Goal: Transaction & Acquisition: Purchase product/service

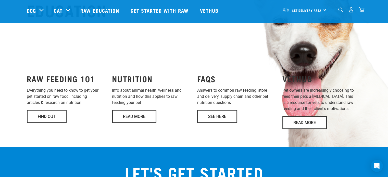
scroll to position [374, 0]
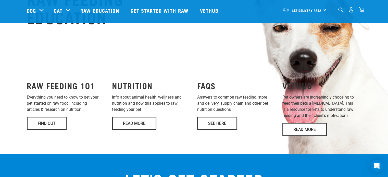
click at [351, 11] on img "dropdown navigation" at bounding box center [351, 9] width 5 height 5
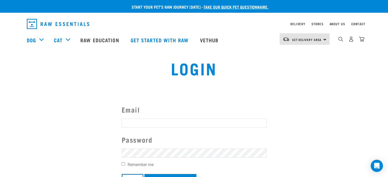
type input "[EMAIL_ADDRESS][DOMAIN_NAME]"
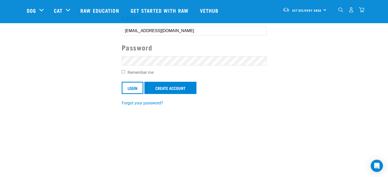
scroll to position [58, 0]
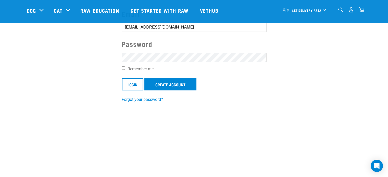
click at [123, 69] on input "Remember me" at bounding box center [123, 68] width 3 height 3
checkbox input "true"
click at [130, 84] on input "Login" at bounding box center [133, 84] width 22 height 12
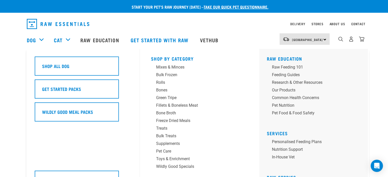
drag, startPoint x: 42, startPoint y: 41, endPoint x: 39, endPoint y: 39, distance: 4.0
click at [39, 39] on div "Dog" at bounding box center [38, 40] width 22 height 20
click at [41, 40] on div "Dog" at bounding box center [38, 40] width 22 height 20
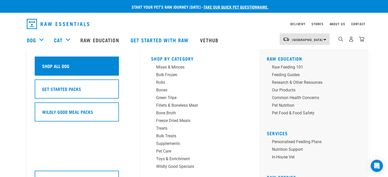
click at [78, 72] on div "Shop All Dog" at bounding box center [77, 66] width 84 height 19
click at [79, 68] on div "Shop All Dog" at bounding box center [77, 66] width 84 height 19
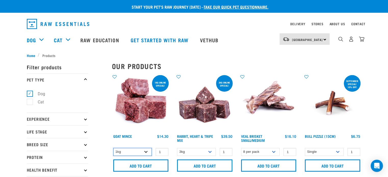
click at [147, 152] on select "1kg 3kg" at bounding box center [132, 152] width 39 height 8
select select "432"
click at [113, 148] on select "1kg 3kg" at bounding box center [132, 152] width 39 height 8
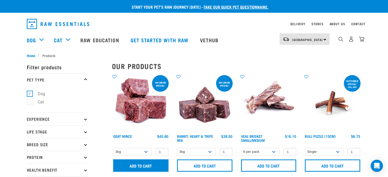
click at [148, 162] on input "Add to cart" at bounding box center [140, 166] width 55 height 12
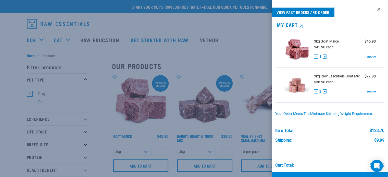
click at [290, 10] on link "View past orders / re-order" at bounding box center [303, 12] width 63 height 9
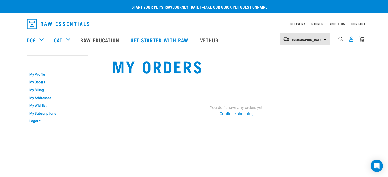
click at [352, 40] on img "dropdown navigation" at bounding box center [351, 39] width 5 height 5
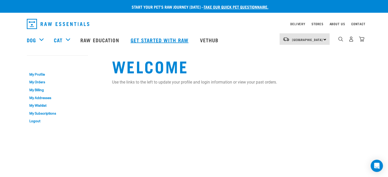
click at [151, 37] on link "Get started with Raw" at bounding box center [160, 40] width 69 height 20
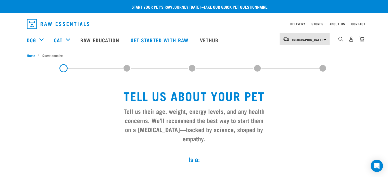
click at [363, 40] on img "dropdown navigation" at bounding box center [361, 39] width 5 height 5
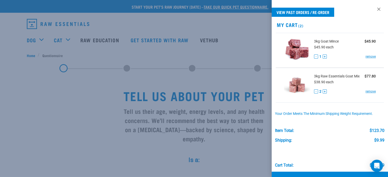
click at [296, 52] on img at bounding box center [297, 50] width 26 height 26
click at [333, 53] on div "3kg Goat Mince $45.90 $45.90 each - 1 + remove" at bounding box center [344, 50] width 66 height 23
click at [318, 92] on button "-" at bounding box center [316, 92] width 4 height 4
click at [367, 57] on link "remove" at bounding box center [371, 56] width 10 height 5
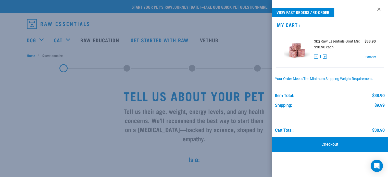
click at [294, 48] on img at bounding box center [297, 50] width 26 height 26
click at [356, 141] on link "Checkout" at bounding box center [330, 144] width 116 height 15
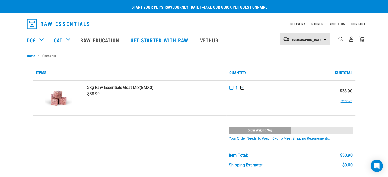
click at [242, 88] on button "+" at bounding box center [242, 88] width 4 height 4
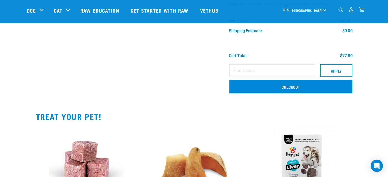
scroll to position [98, 0]
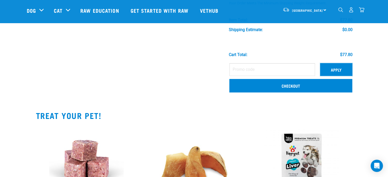
click at [344, 72] on button "Apply" at bounding box center [337, 69] width 32 height 13
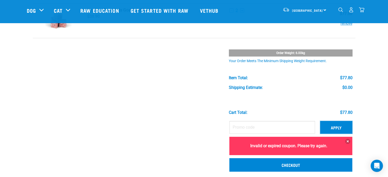
scroll to position [0, 0]
